Goal: Find specific page/section: Find specific page/section

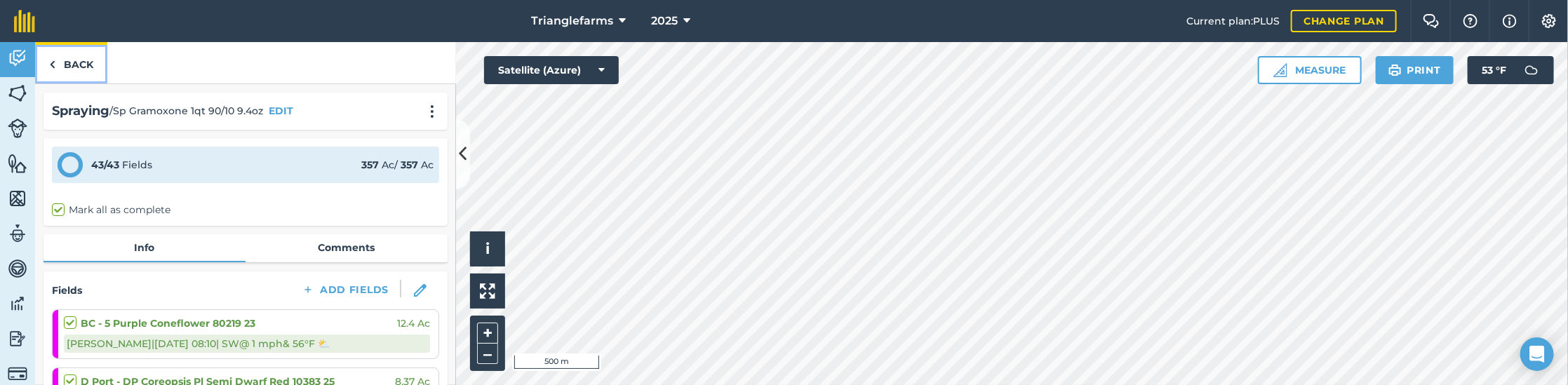
drag, startPoint x: 0, startPoint y: 0, endPoint x: 58, endPoint y: 56, distance: 80.6
click at [58, 56] on link "Back" at bounding box center [71, 63] width 73 height 42
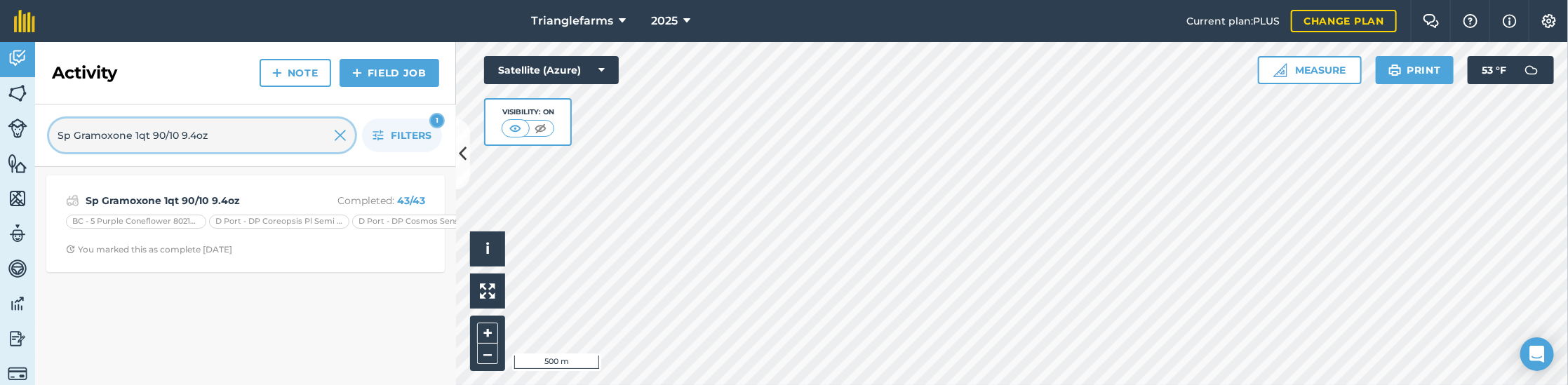
click at [122, 134] on input "Sp Gramoxone 1qt 90/10 9.4oz" at bounding box center [202, 135] width 306 height 33
paste input "21 TrevoP 18oz Humvee 6.4oz"
type input "Sp21 TrevoP 18oz Humvee 6.4oz"
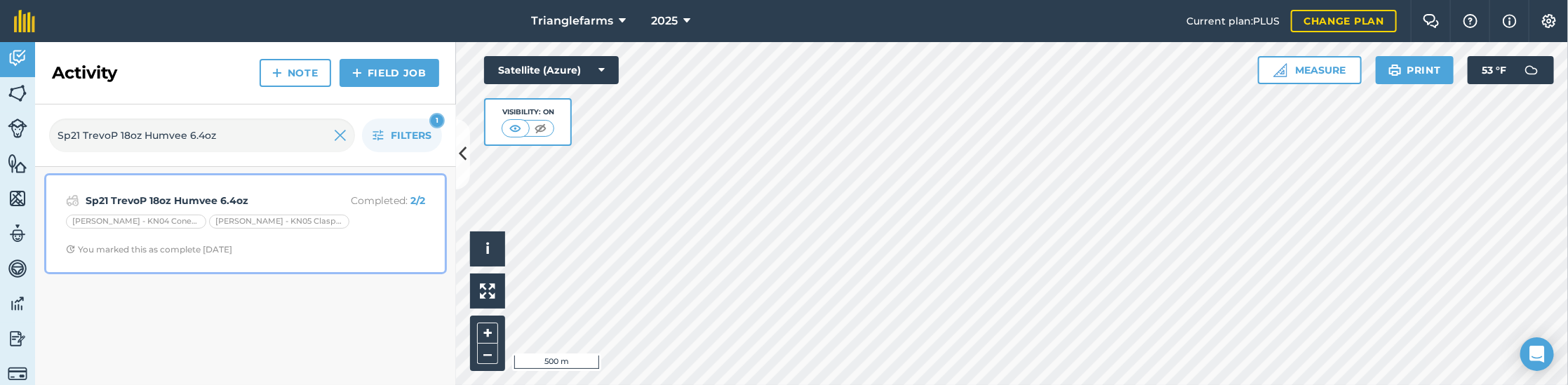
click at [165, 195] on strong "Sp21 TrevoP 18oz Humvee 6.4oz" at bounding box center [197, 200] width 222 height 15
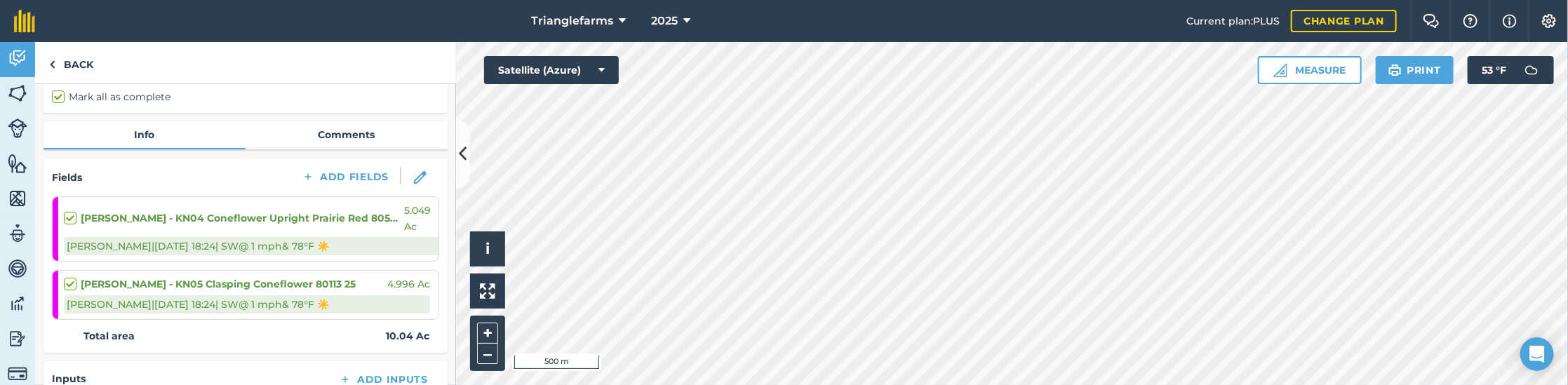
scroll to position [127, 0]
